Goal: Communication & Community: Answer question/provide support

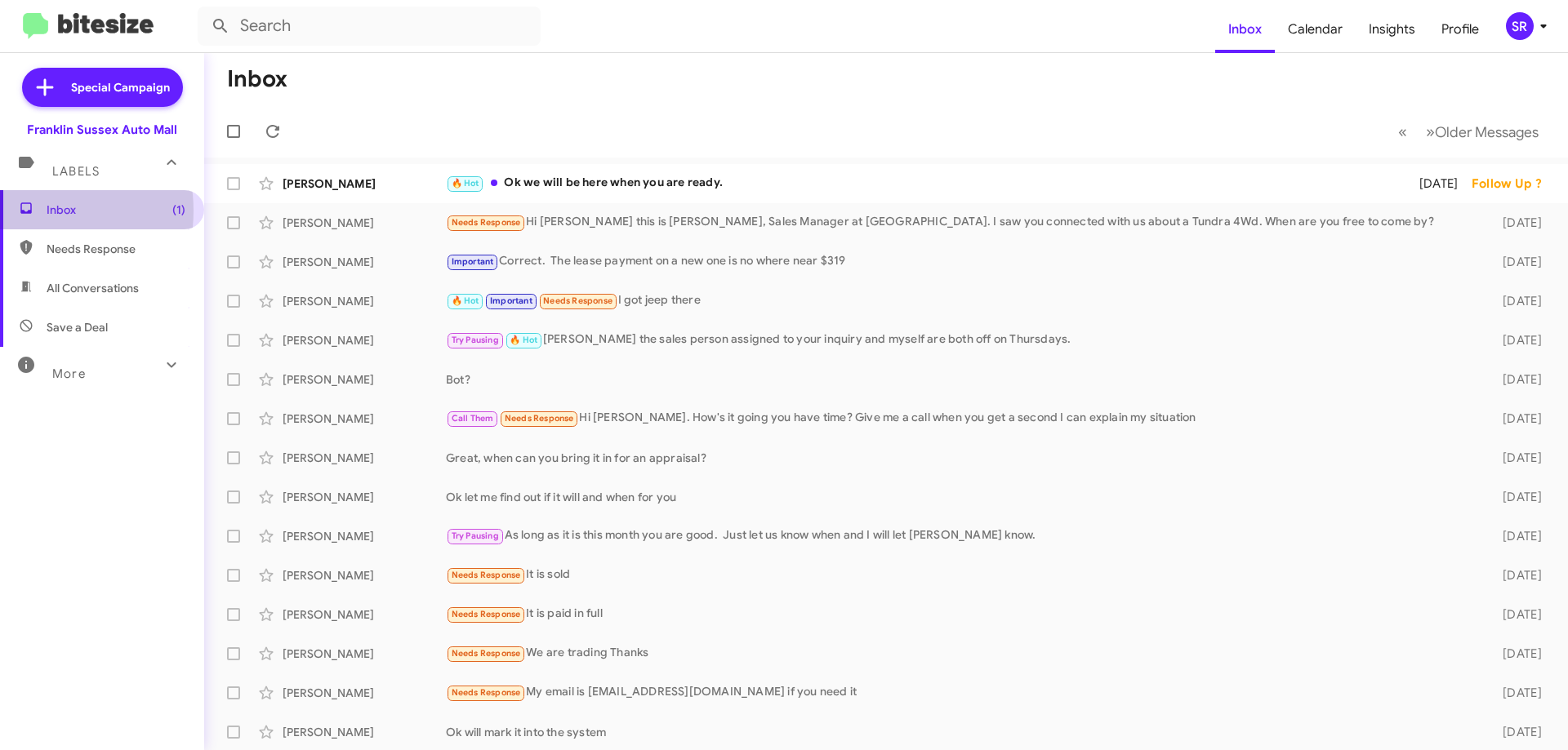
click at [30, 211] on icon at bounding box center [26, 208] width 11 height 11
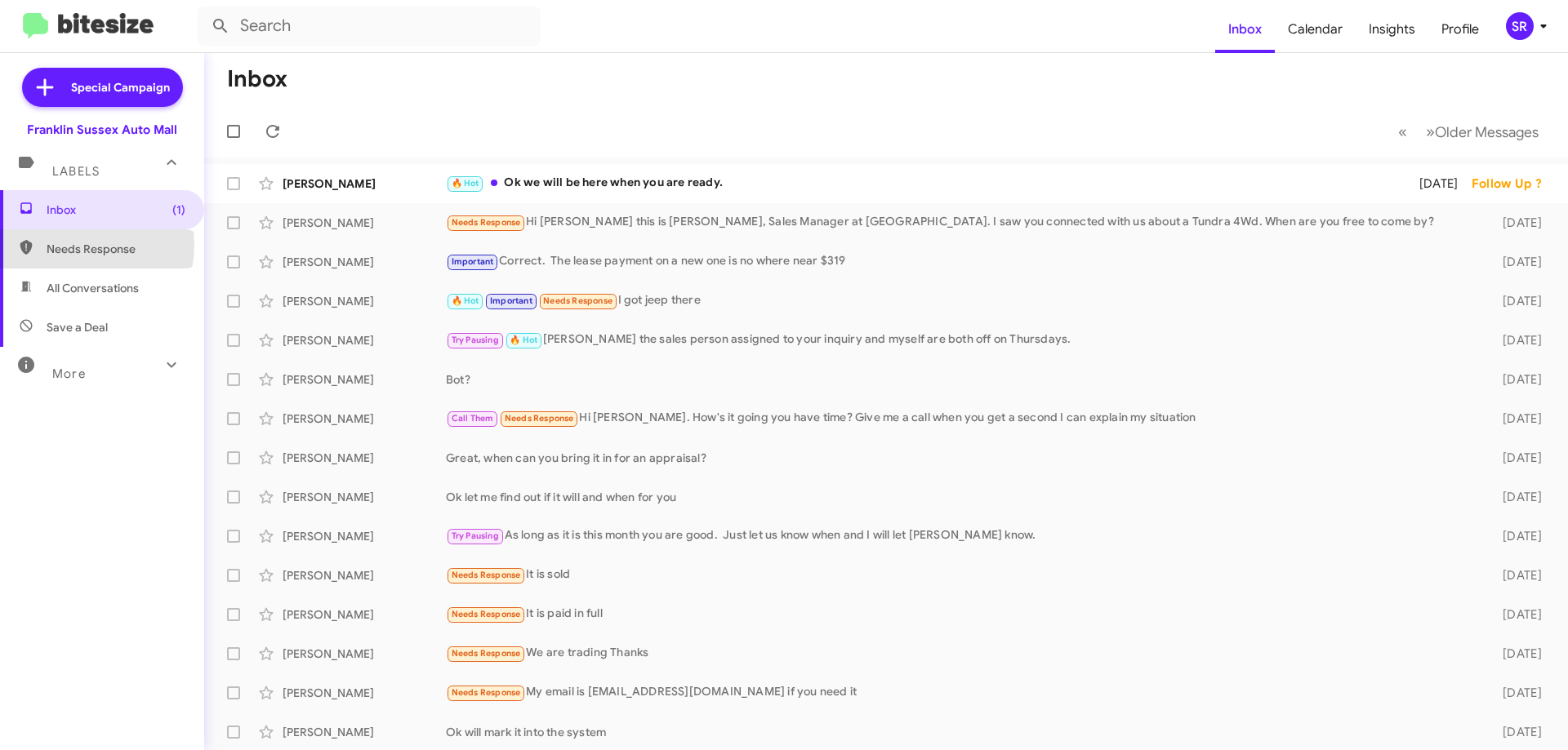
click at [74, 245] on span "Needs Response" at bounding box center [115, 249] width 139 height 16
type input "in:needs-response"
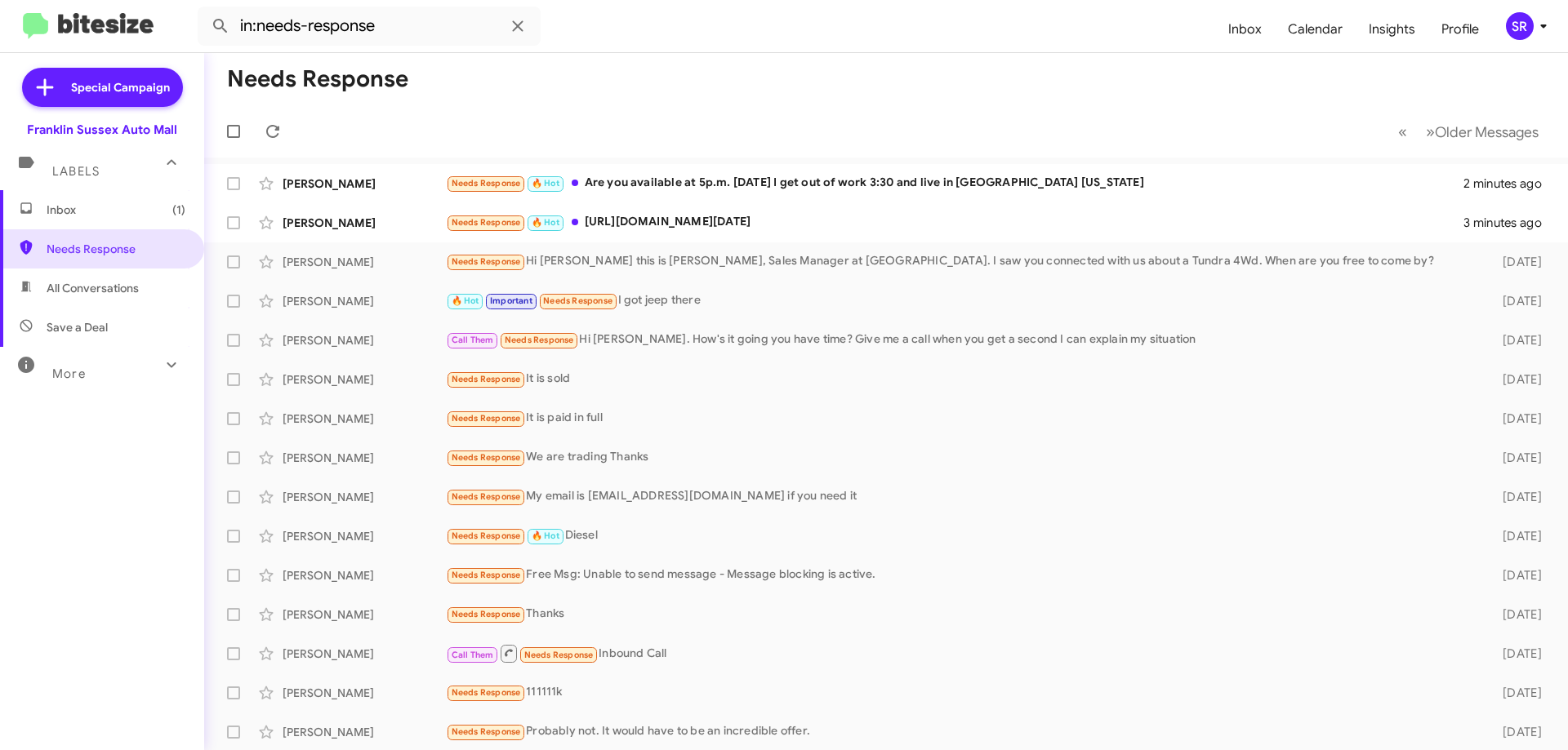
click at [59, 211] on span "Inbox (1)" at bounding box center [115, 209] width 139 height 16
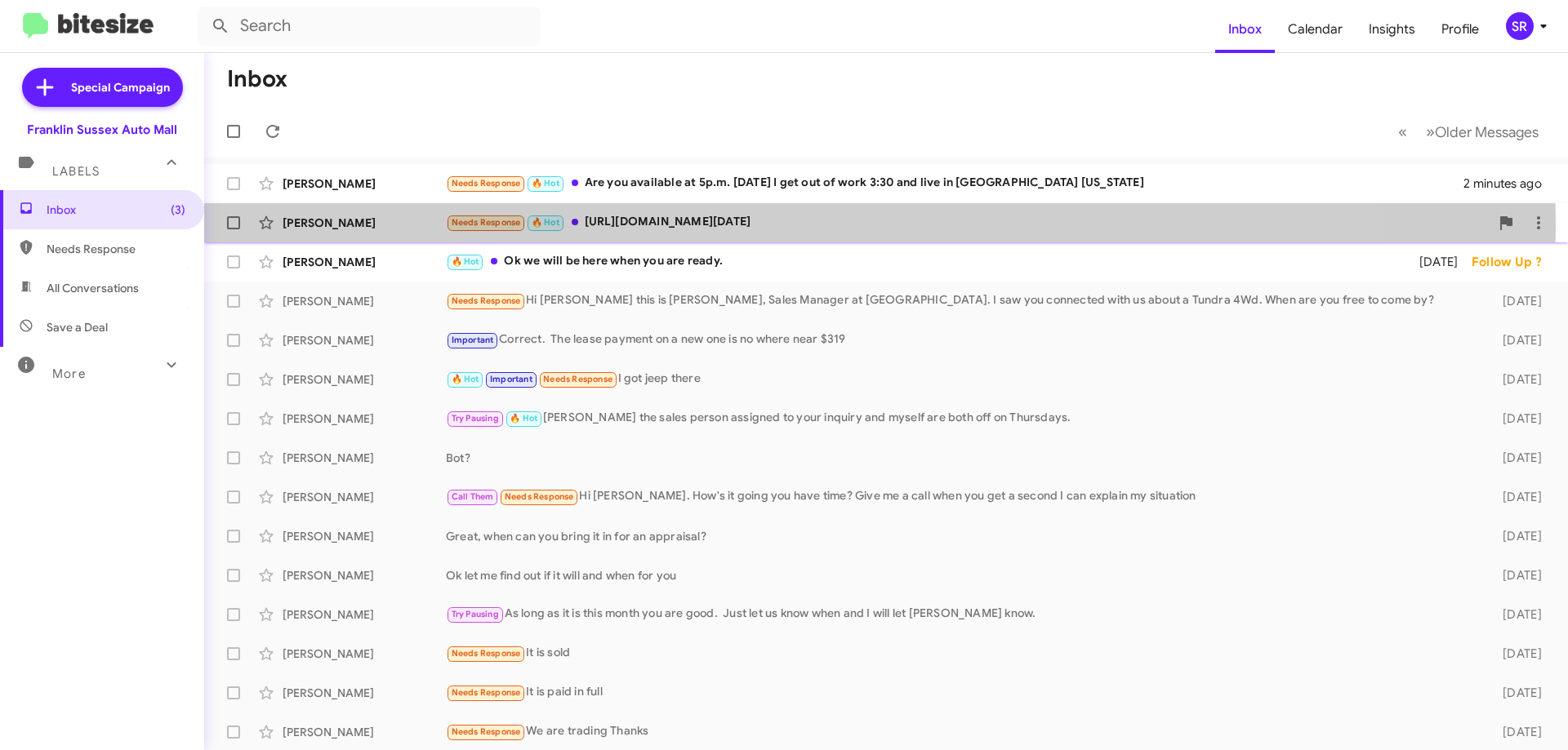
click at [640, 226] on div "Needs Response 🔥 Hot [URL][DOMAIN_NAME][DATE]" at bounding box center [968, 222] width 1044 height 19
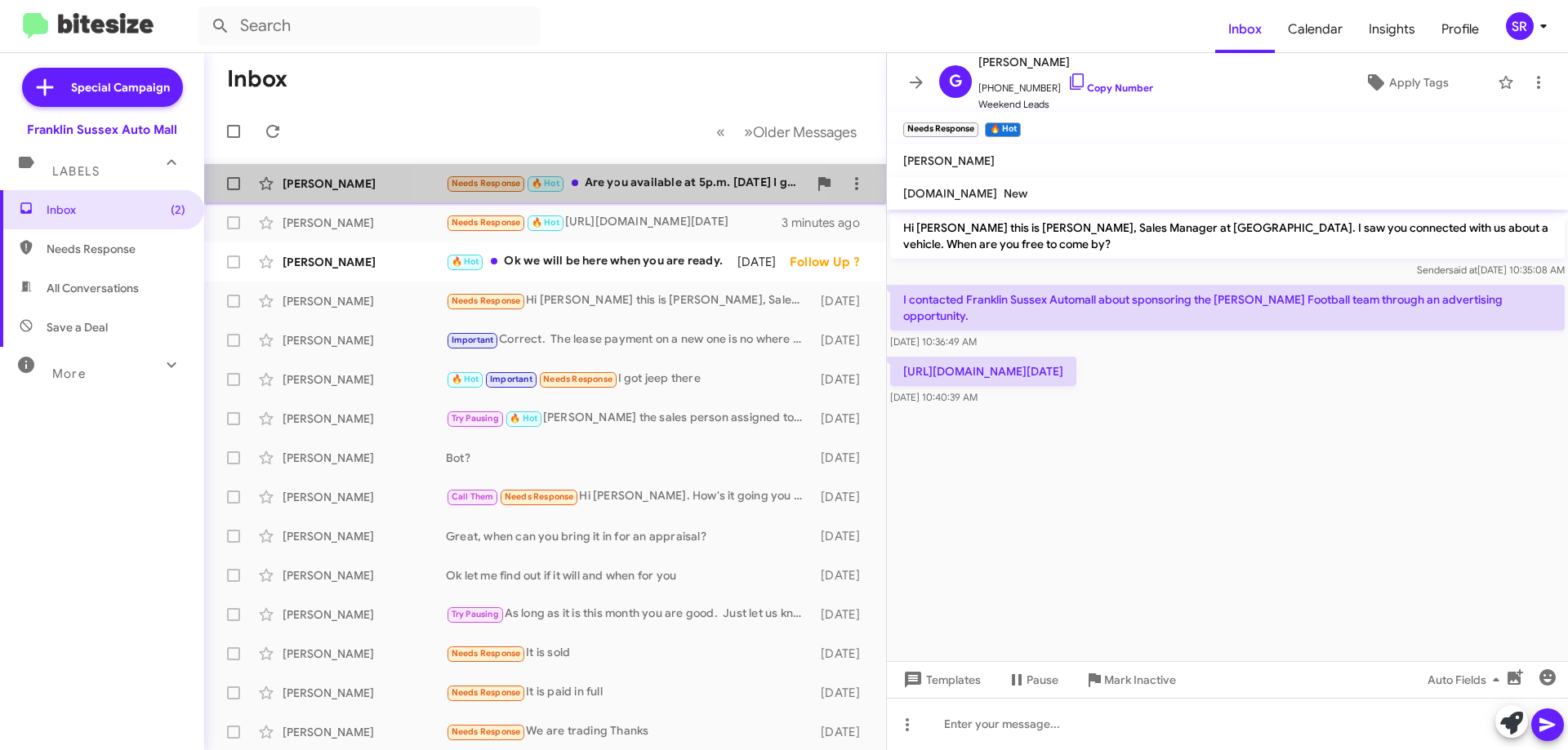
click at [611, 186] on div "Needs Response 🔥 Hot Are you available at 5p.m. [DATE] I get out of work 3:30 a…" at bounding box center [627, 184] width 362 height 19
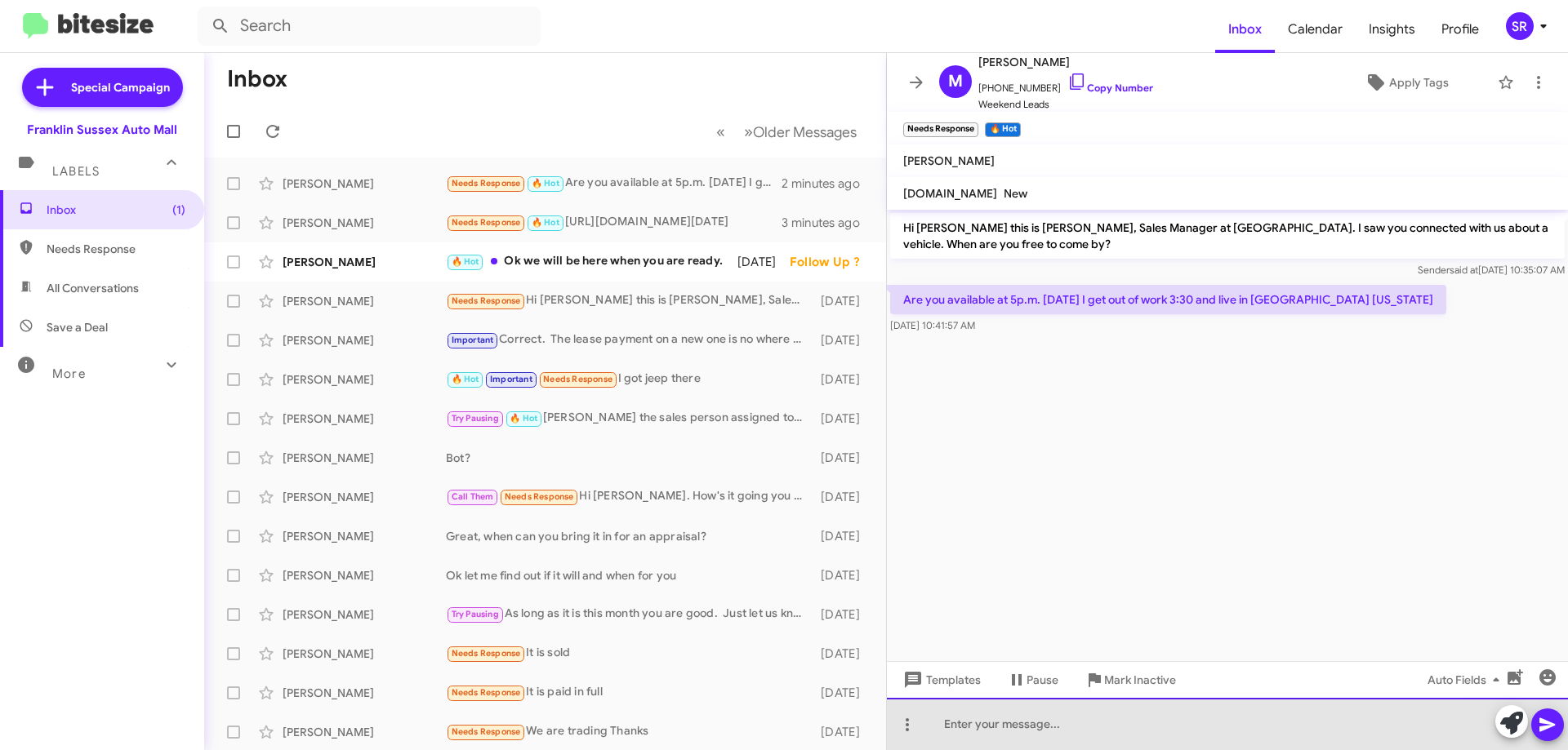
click at [999, 712] on div at bounding box center [1227, 724] width 681 height 52
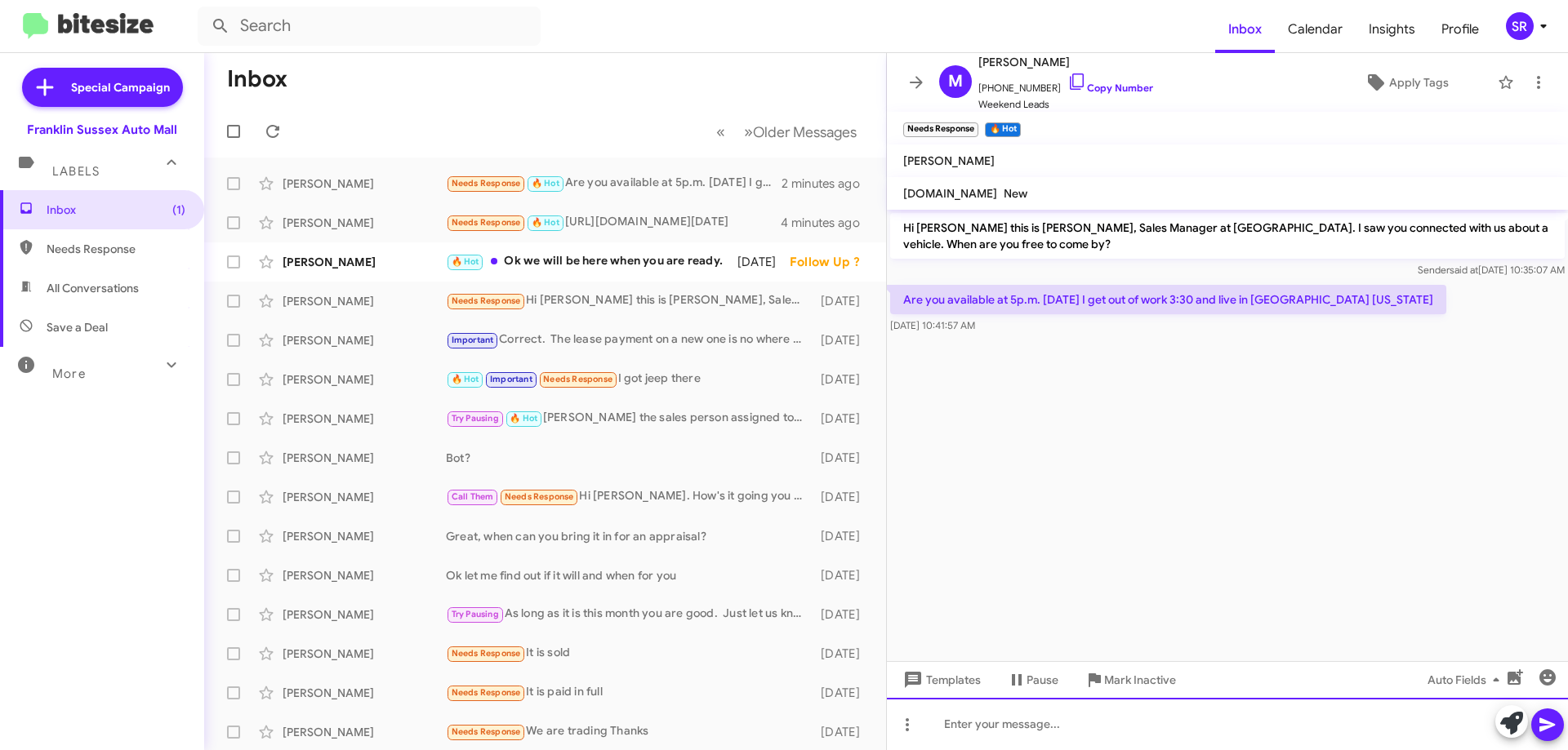
click at [1021, 722] on div at bounding box center [1227, 724] width 681 height 52
click at [1232, 723] on div "Yes, that will be good. Please ask for [PERSON_NAME] or myself when you arrive." at bounding box center [1227, 724] width 681 height 52
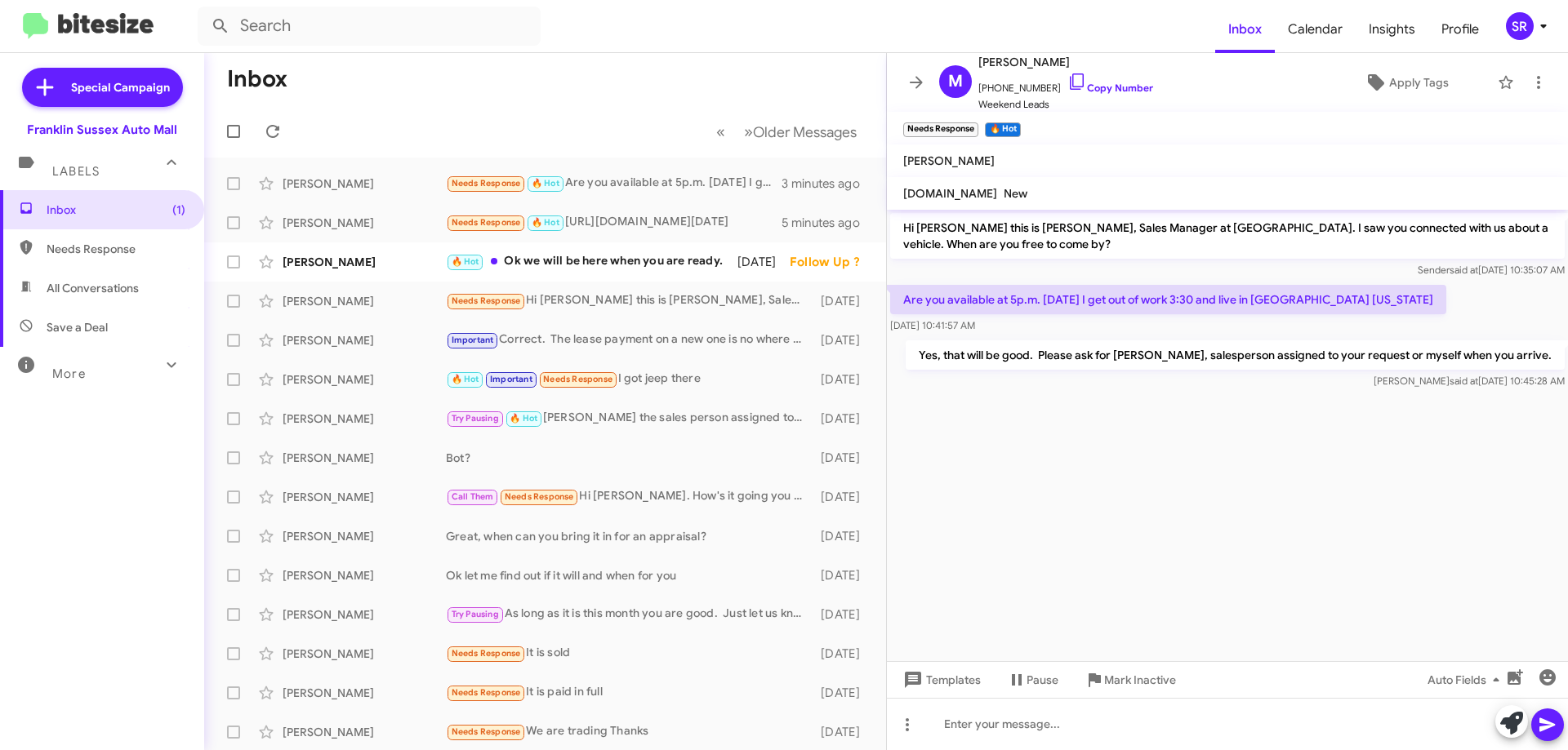
click at [1567, 351] on div "Yes, that will be good. Please ask for [PERSON_NAME], salesperson assigned to y…" at bounding box center [1227, 365] width 681 height 56
drag, startPoint x: 1554, startPoint y: 353, endPoint x: 976, endPoint y: 59, distance: 648.5
click at [976, 59] on div "M [PERSON_NAME] [PHONE_NUMBER] Copy Number Weekend Leads Apply Tags Needs Respo…" at bounding box center [1227, 401] width 681 height 697
copy div "[PERSON_NAME] [PHONE_NUMBER] Copy Number Weekend Leads Apply Tags Needs Respons…"
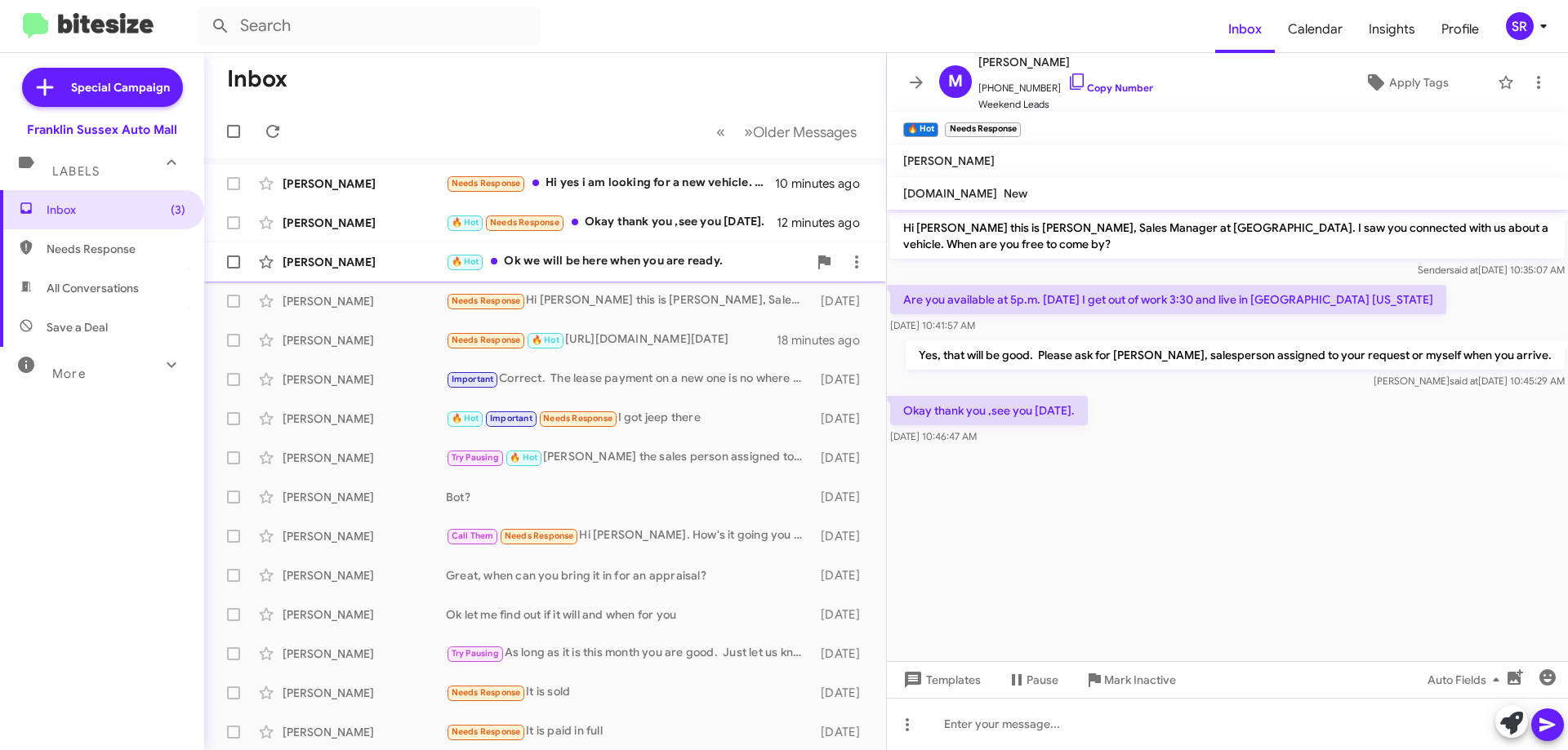
click at [603, 261] on div "🔥 Hot Ok we will be here when you are ready." at bounding box center [627, 262] width 362 height 19
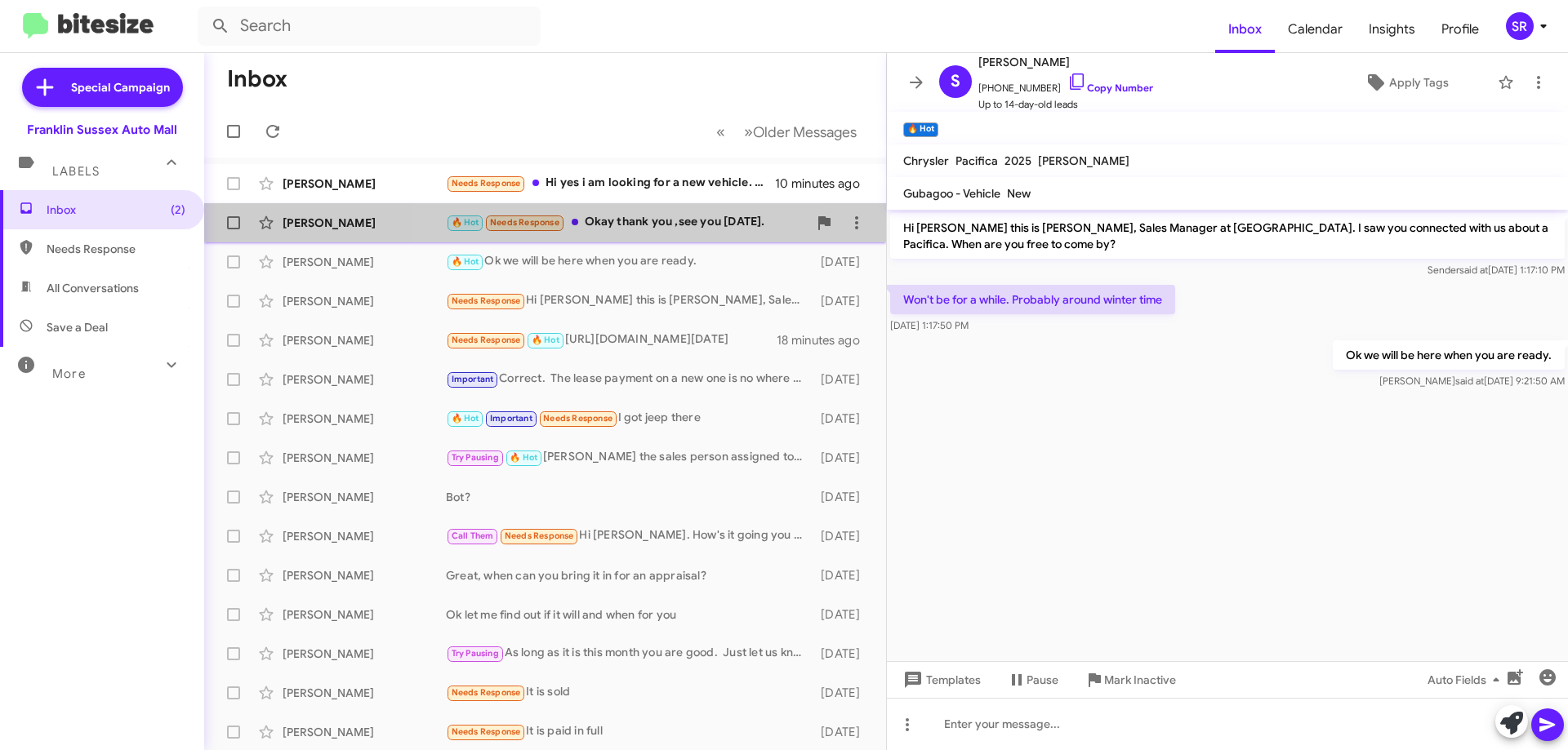
click at [641, 225] on div "🔥 Hot Needs Response Okay thank you ,see you [DATE]." at bounding box center [627, 222] width 362 height 19
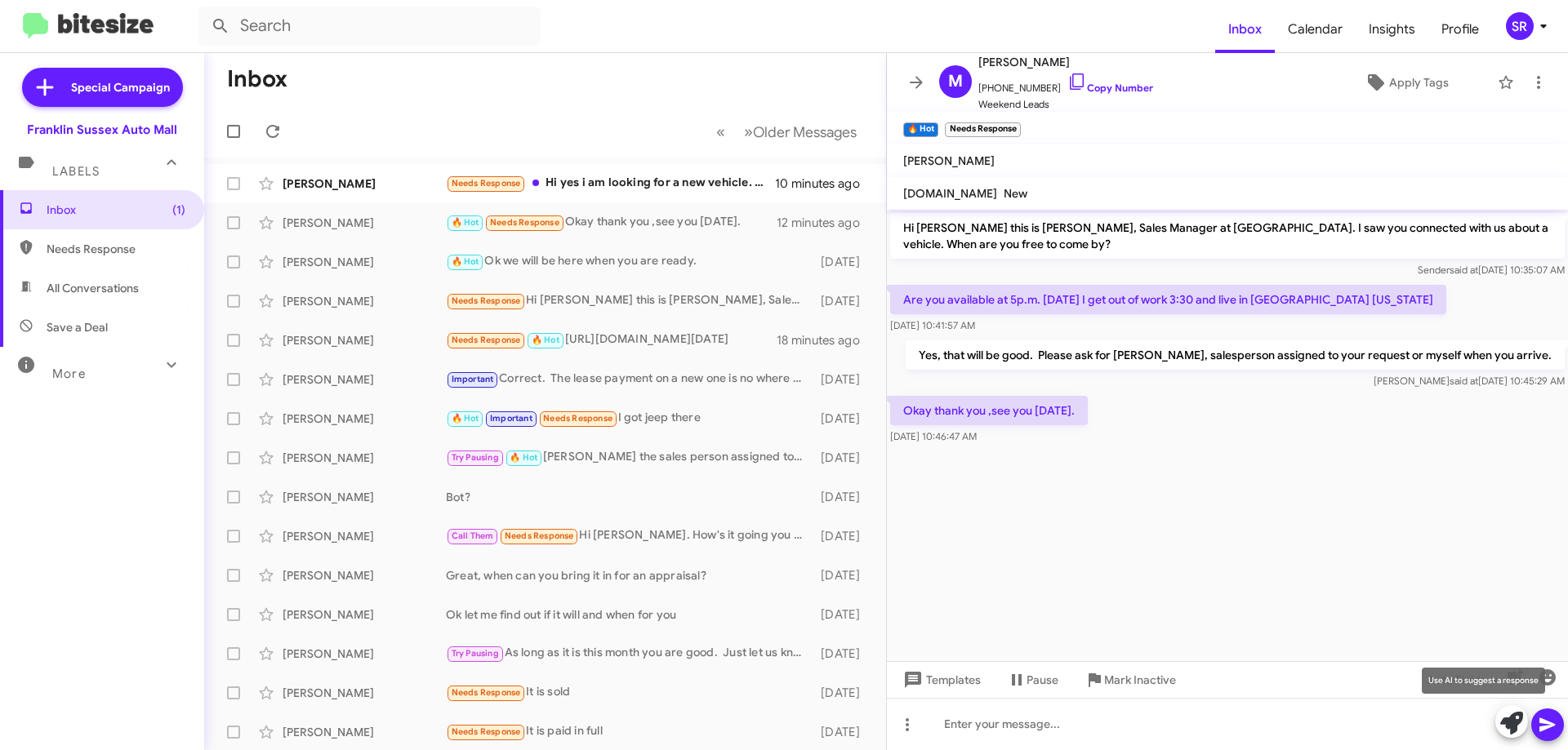
click at [1549, 678] on mat-tooltip-component "Use AI to suggest a response" at bounding box center [1483, 681] width 146 height 49
click at [1556, 675] on icon "button" at bounding box center [1547, 677] width 20 height 20
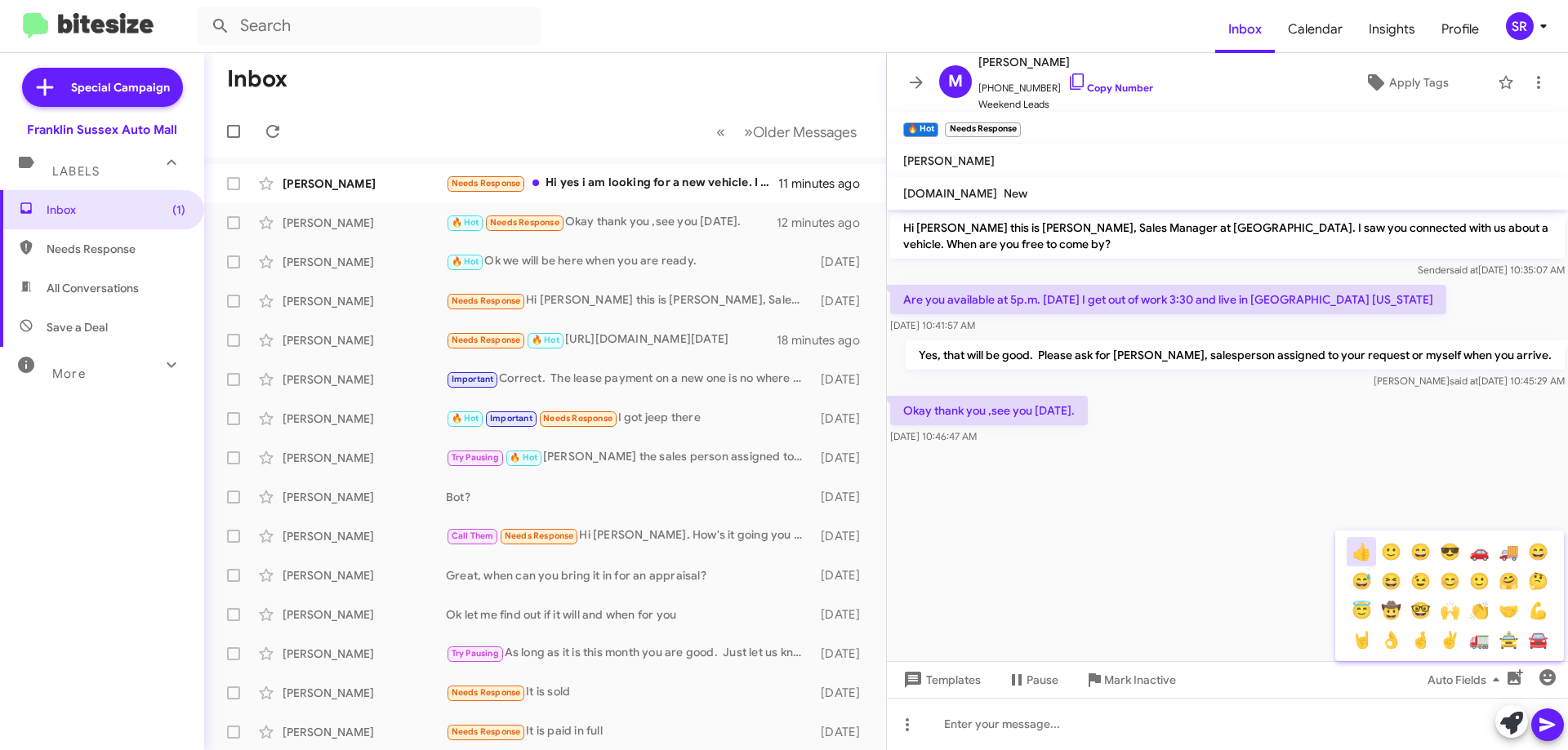
click at [1358, 554] on button "👍" at bounding box center [1361, 551] width 29 height 29
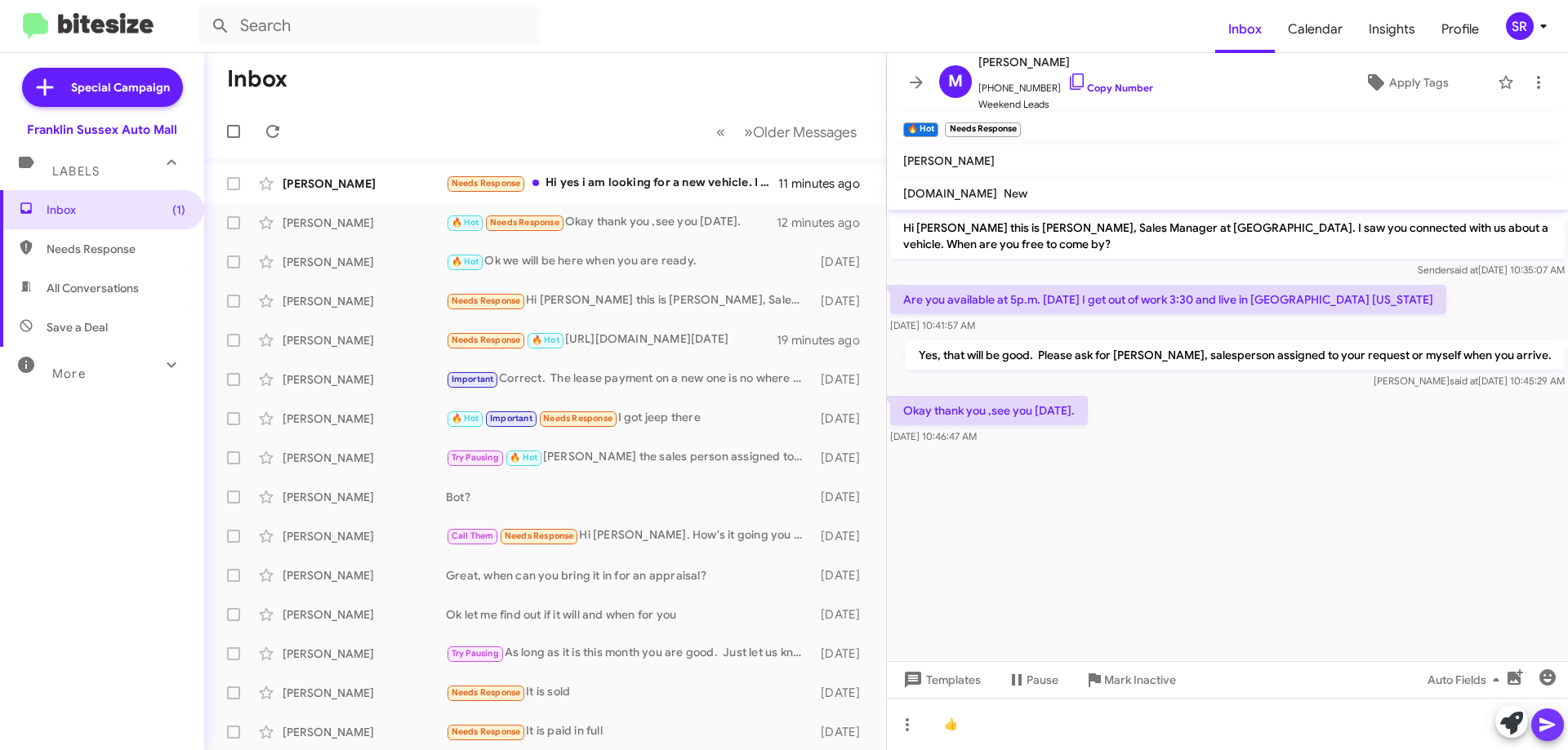
click at [1548, 726] on icon at bounding box center [1547, 726] width 15 height 14
click at [646, 188] on div "Needs Response Hi yes i am looking for a new vehicle. I am extremely busy with …" at bounding box center [627, 184] width 362 height 19
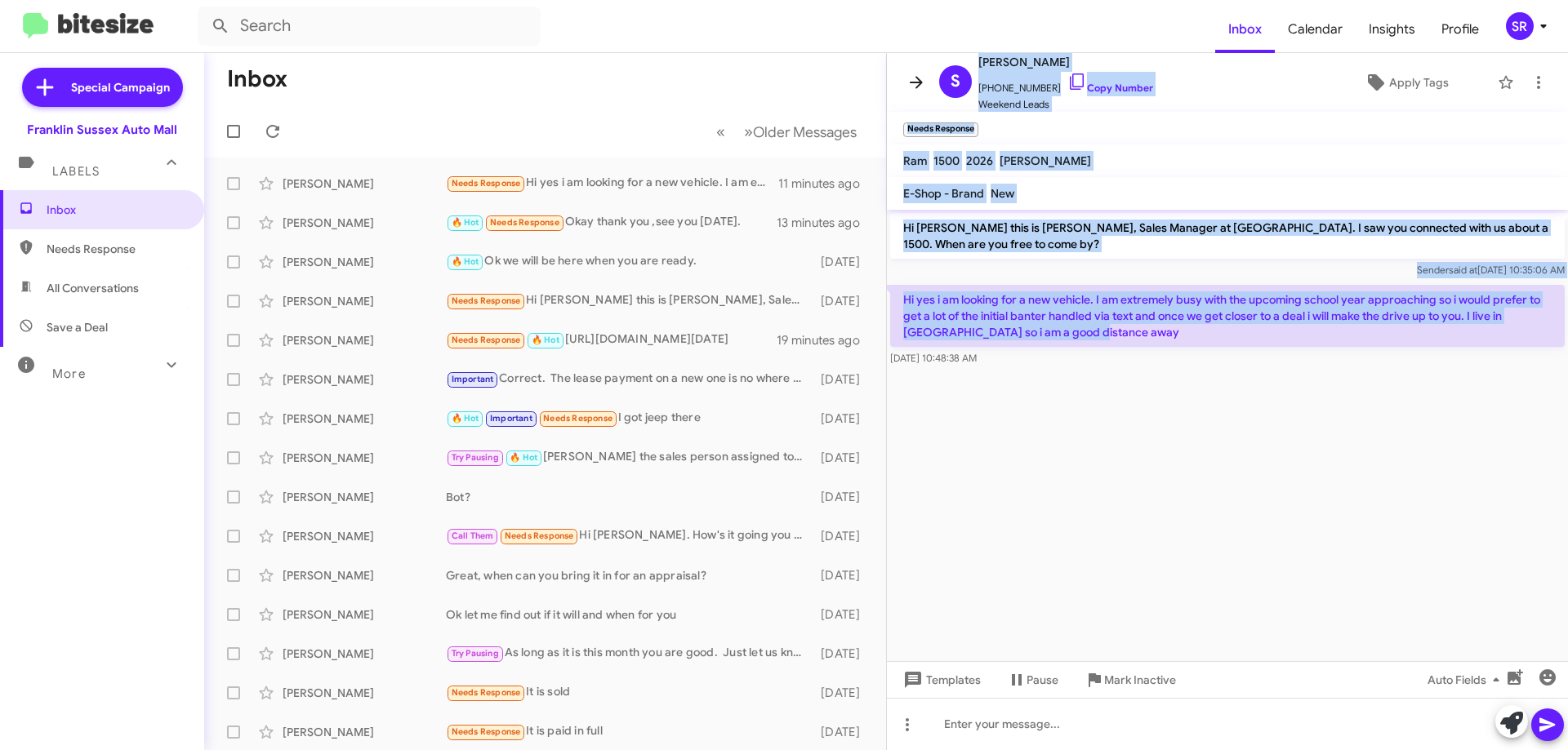
drag, startPoint x: 1051, startPoint y: 323, endPoint x: 917, endPoint y: 76, distance: 281.0
click at [917, 76] on div "S [PERSON_NAME] [PHONE_NUMBER] Copy Number Weekend Leads Apply Tags Needs Respo…" at bounding box center [1227, 401] width 681 height 697
copy div "S [PERSON_NAME] [PHONE_NUMBER] Copy Number Weekend Leads Apply Tags Needs Respo…"
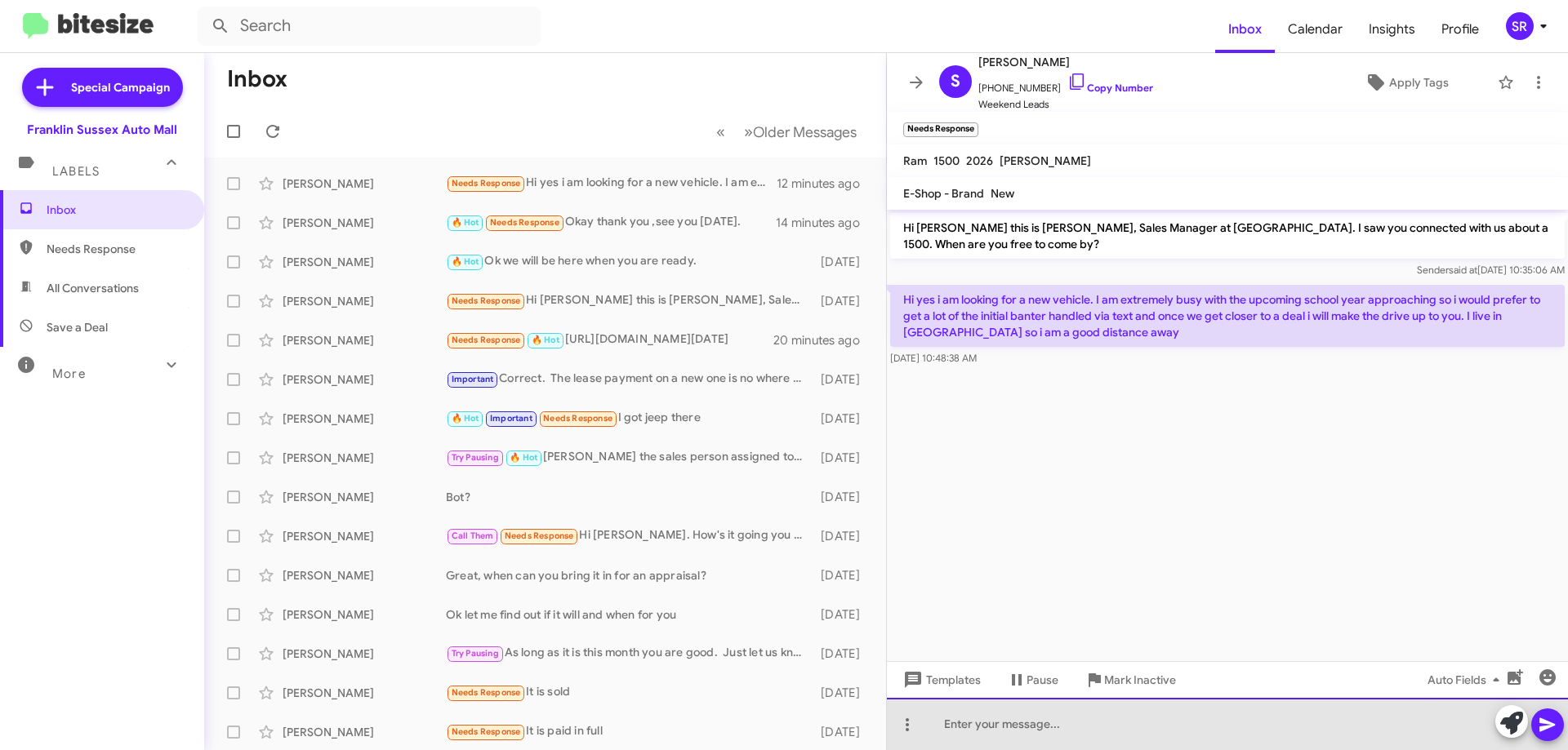
click at [982, 709] on div at bounding box center [1227, 724] width 681 height 52
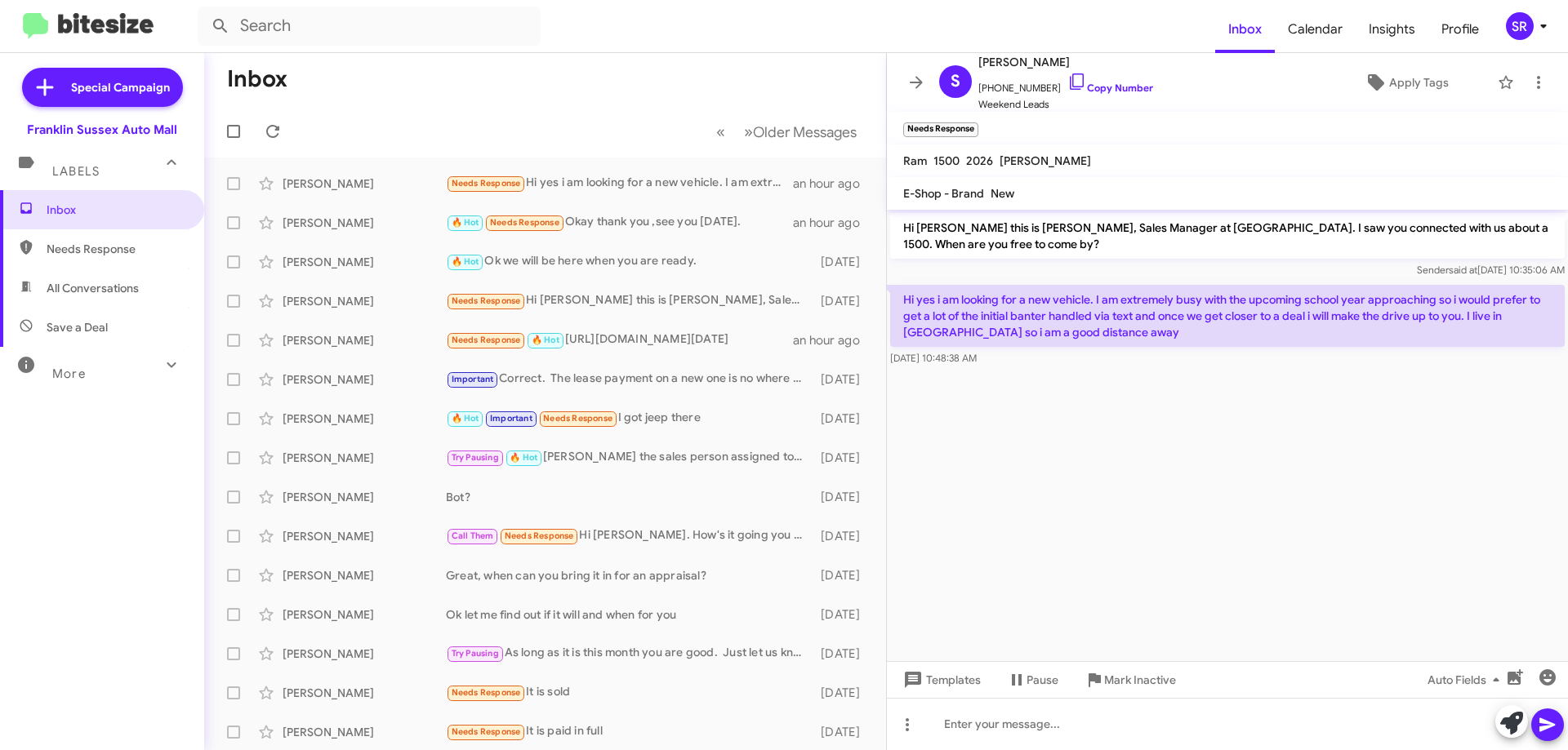
click at [90, 246] on span "Needs Response" at bounding box center [115, 249] width 139 height 16
type input "in:needs-response"
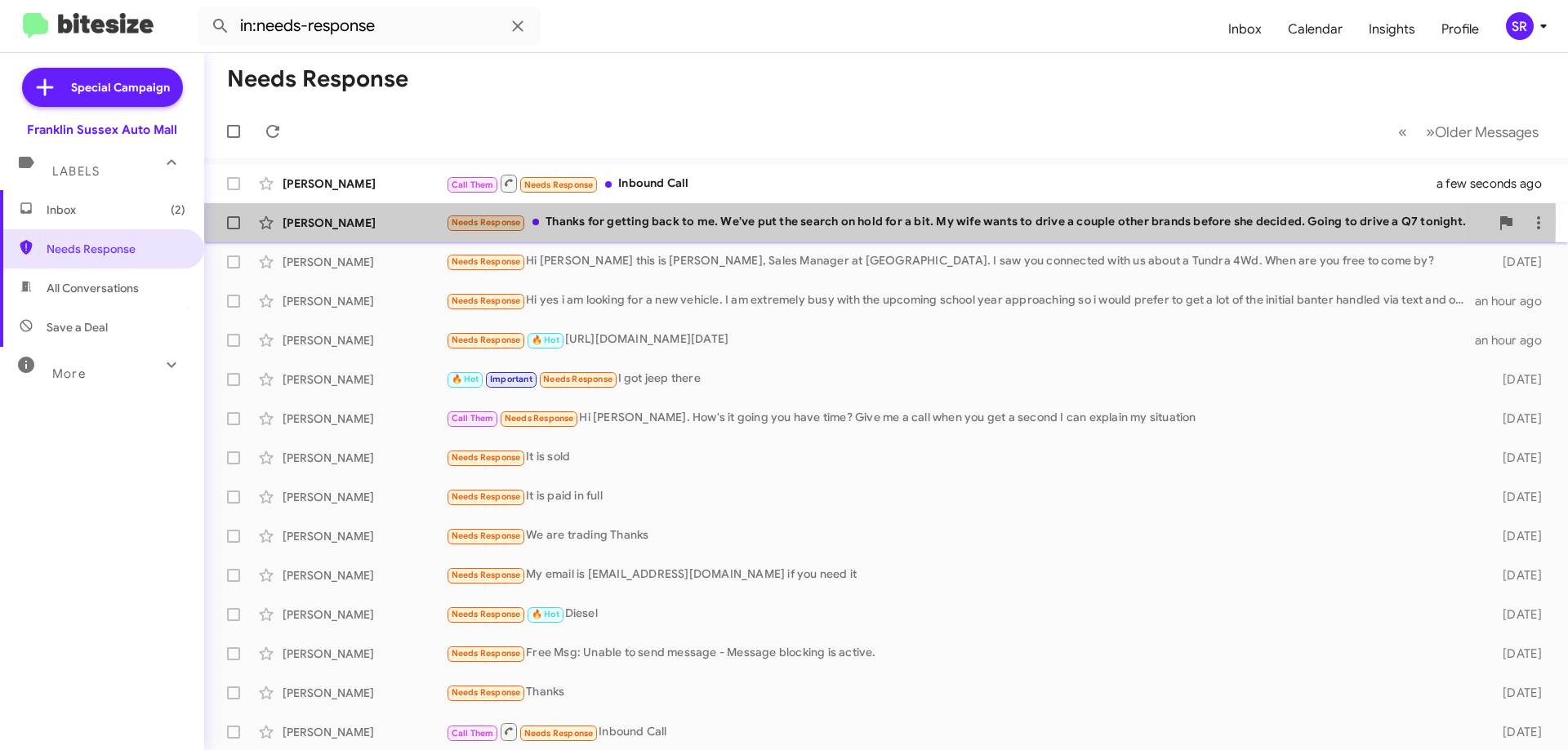
click at [578, 218] on div "Needs Response Thanks for getting back to me. We've put the search on hold for …" at bounding box center [968, 222] width 1044 height 19
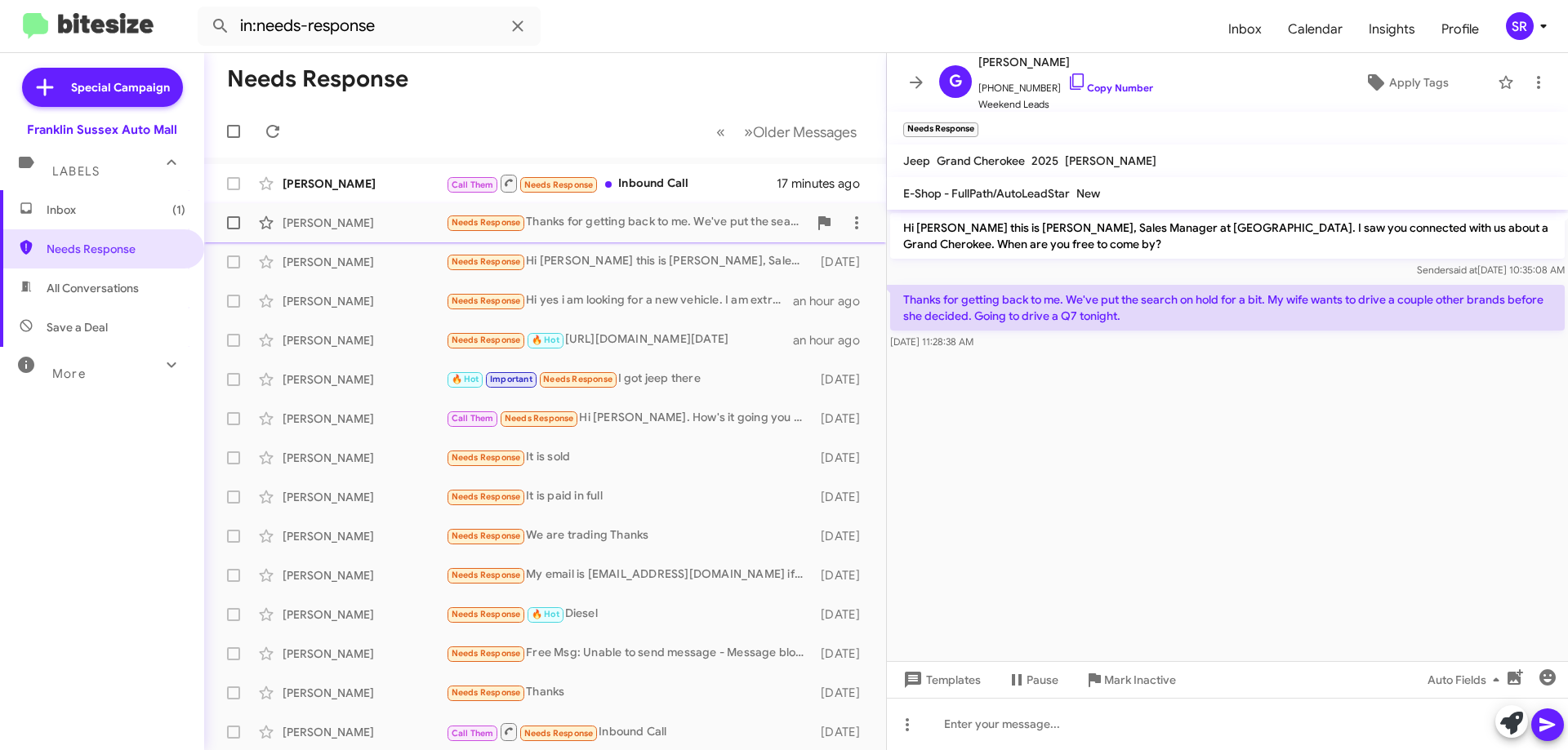
click at [610, 223] on div "Needs Response Thanks for getting back to me. We've put the search on hold for …" at bounding box center [627, 222] width 362 height 19
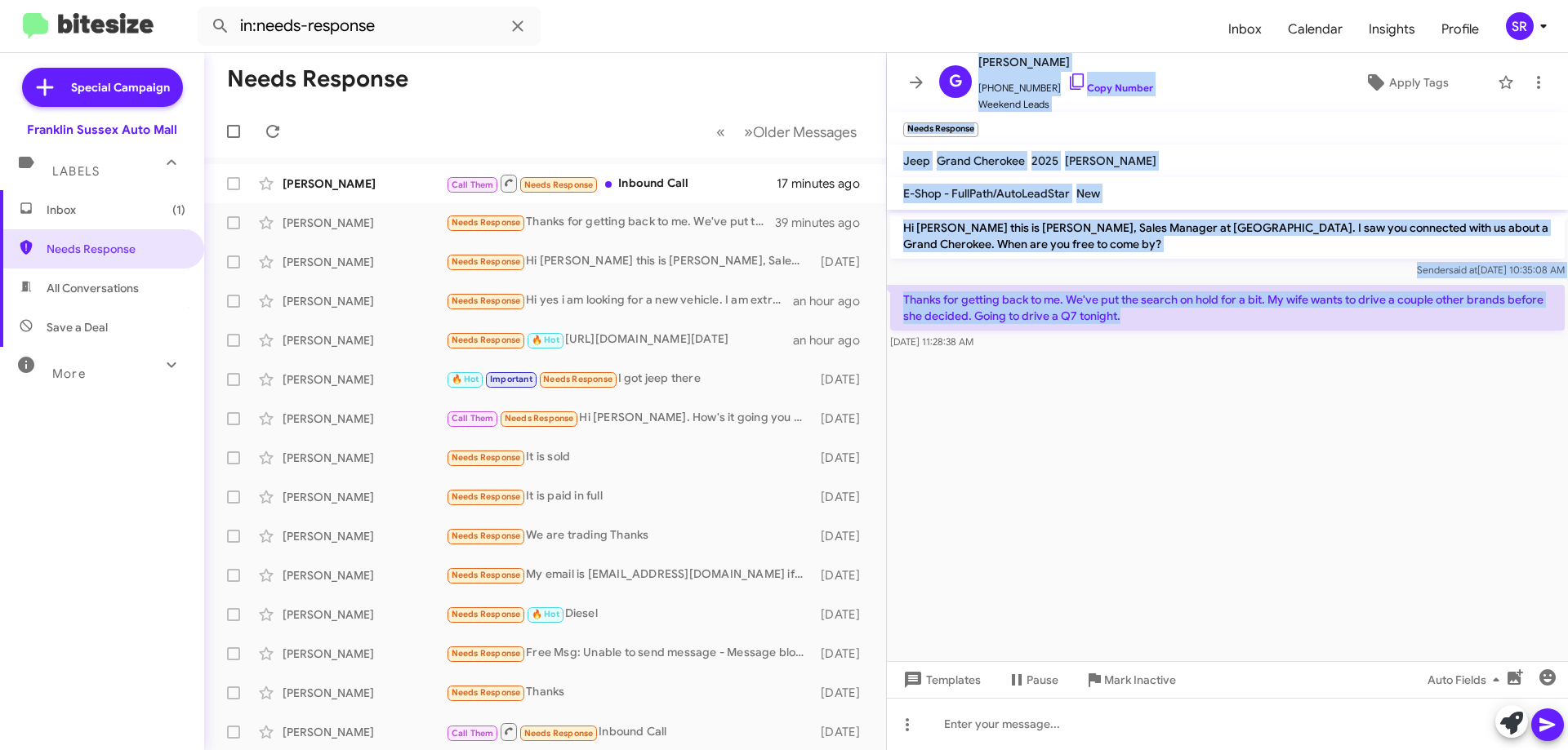
drag, startPoint x: 1137, startPoint y: 325, endPoint x: 916, endPoint y: 58, distance: 346.6
click at [916, 58] on div "G [PERSON_NAME] [PHONE_NUMBER] Copy Number Weekend Leads Apply Tags Needs Respo…" at bounding box center [1227, 401] width 681 height 697
copy div "G [PERSON_NAME] [PHONE_NUMBER] Copy Number Weekend Leads Apply Tags Needs Respo…"
